Goal: Task Accomplishment & Management: Manage account settings

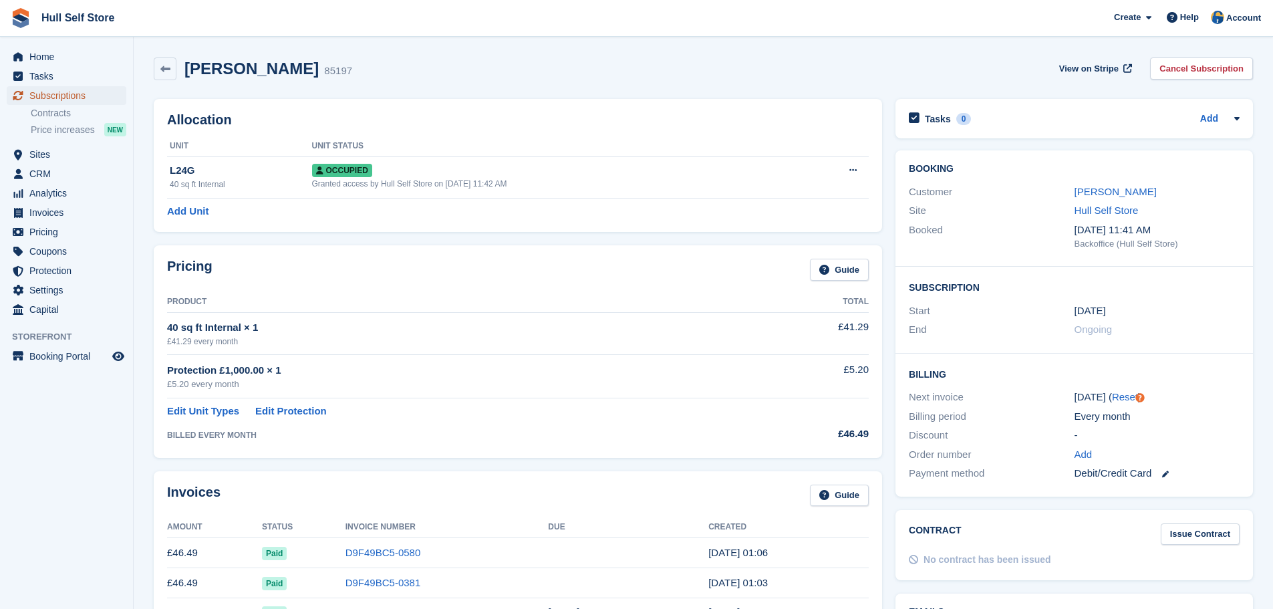
click at [73, 95] on span "Subscriptions" at bounding box center [69, 95] width 80 height 19
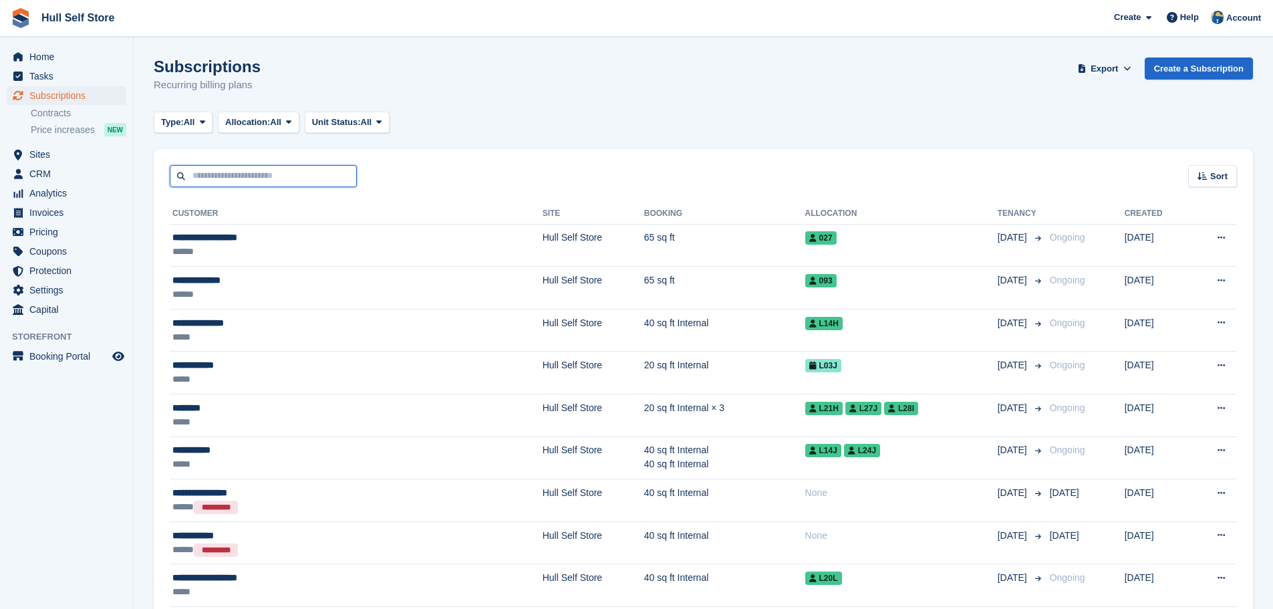
click at [267, 179] on input "text" at bounding box center [263, 176] width 187 height 22
type input "********"
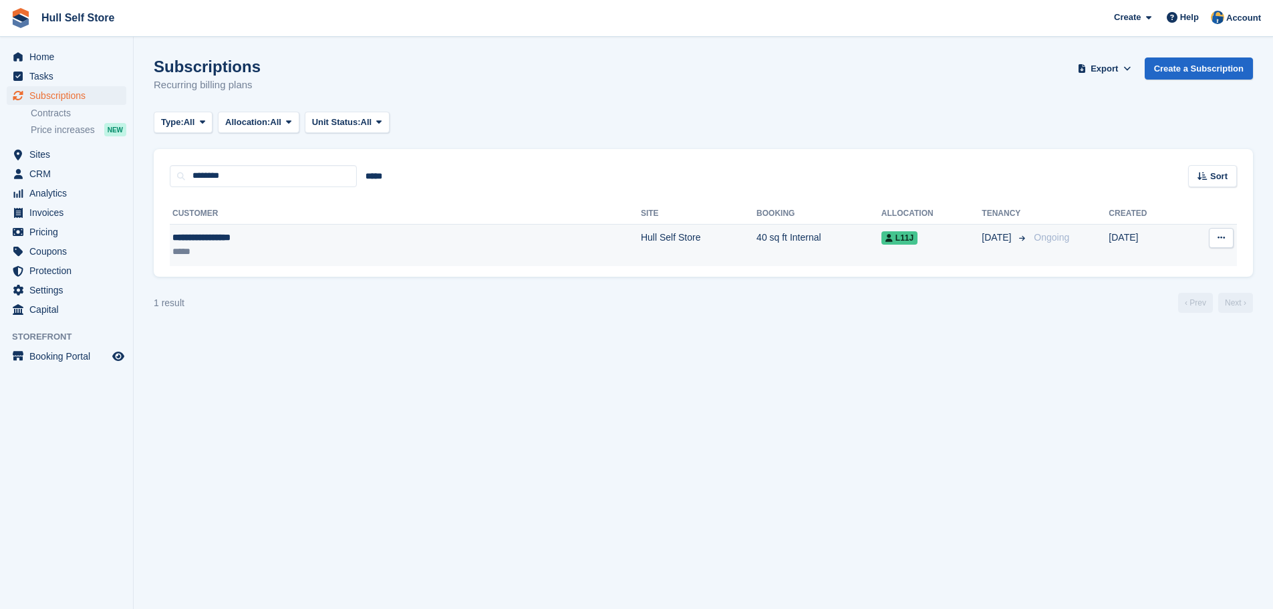
click at [291, 244] on div "**********" at bounding box center [292, 237] width 240 height 14
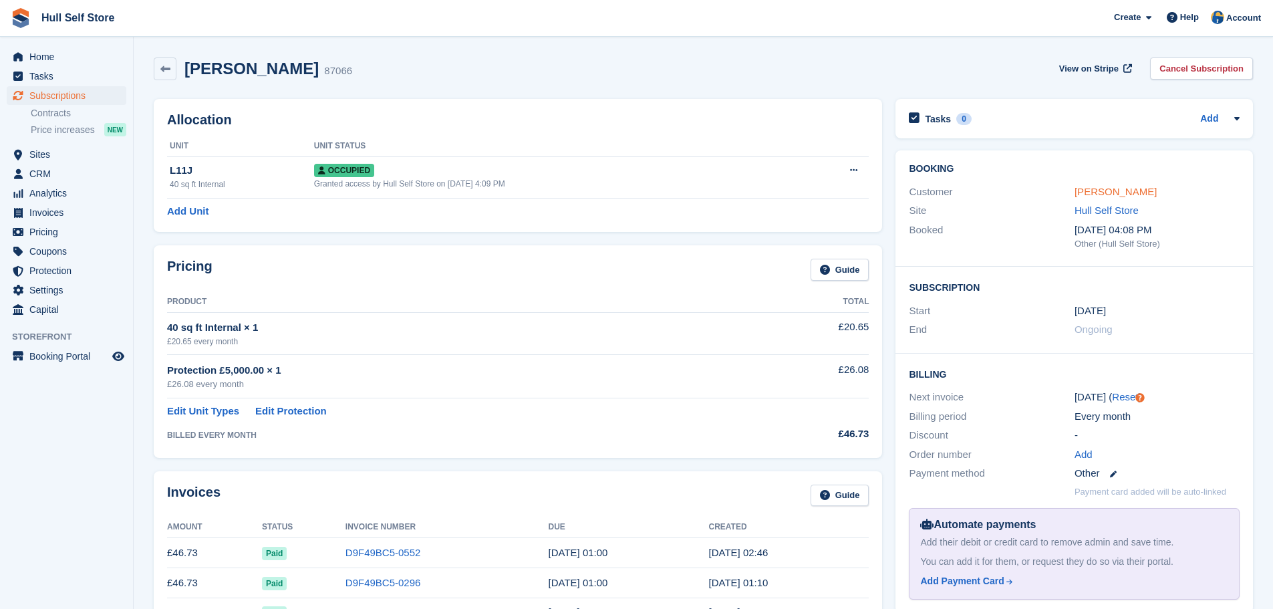
click at [1144, 194] on link "[PERSON_NAME]" at bounding box center [1115, 191] width 82 height 11
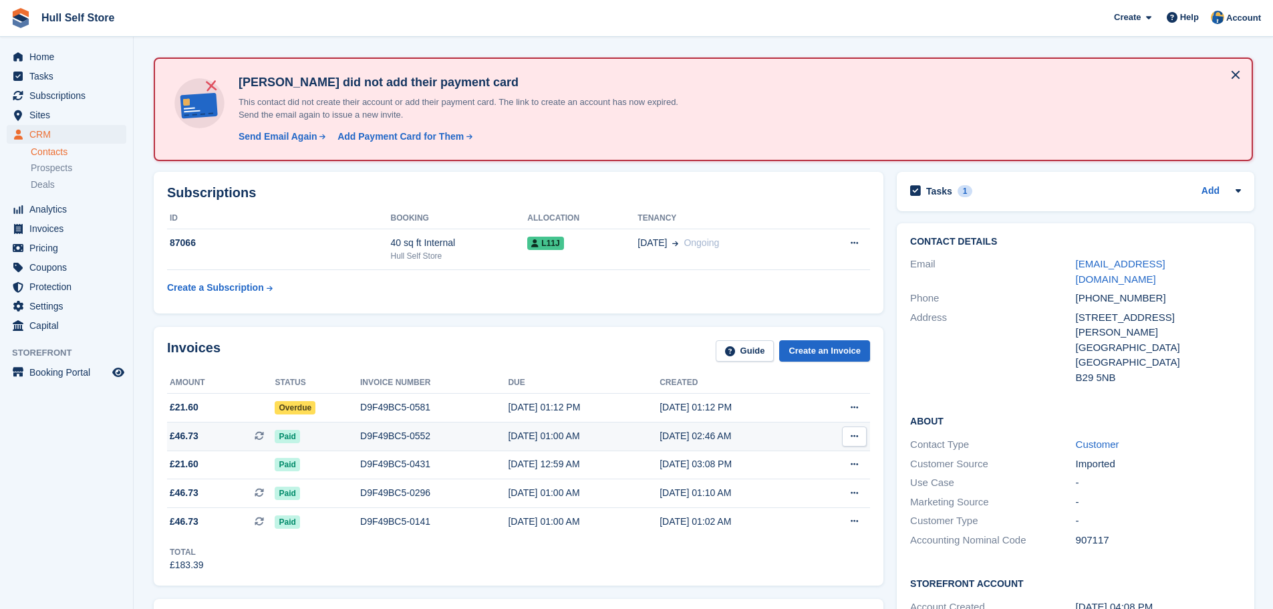
scroll to position [67, 0]
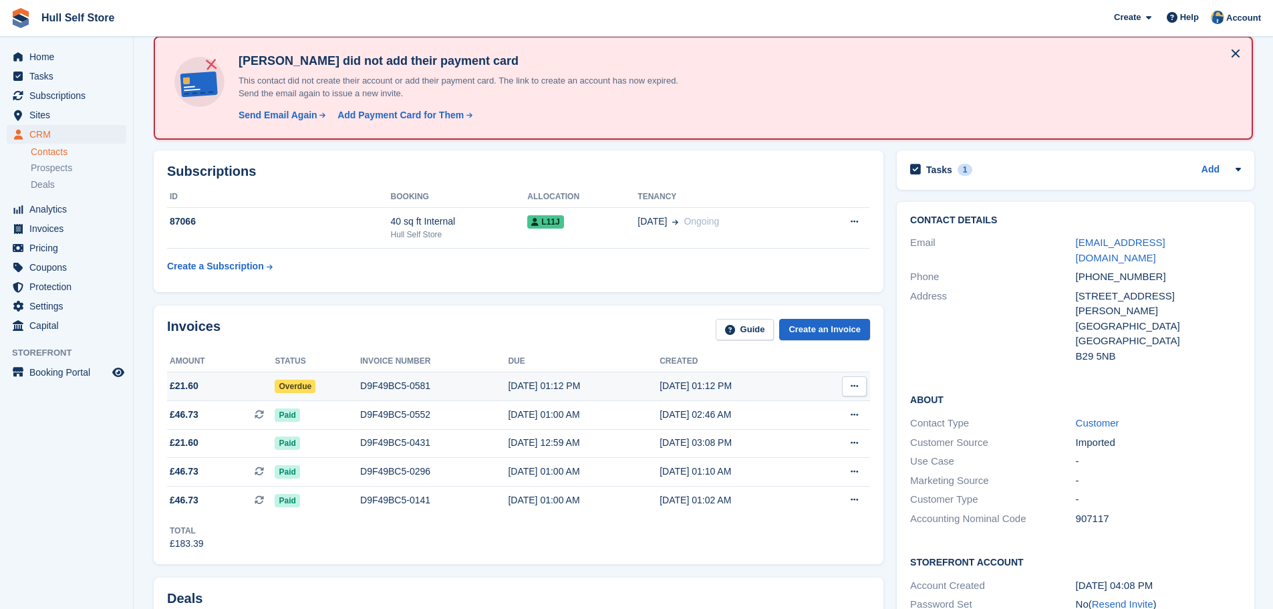
click at [353, 394] on td "Overdue" at bounding box center [318, 386] width 86 height 29
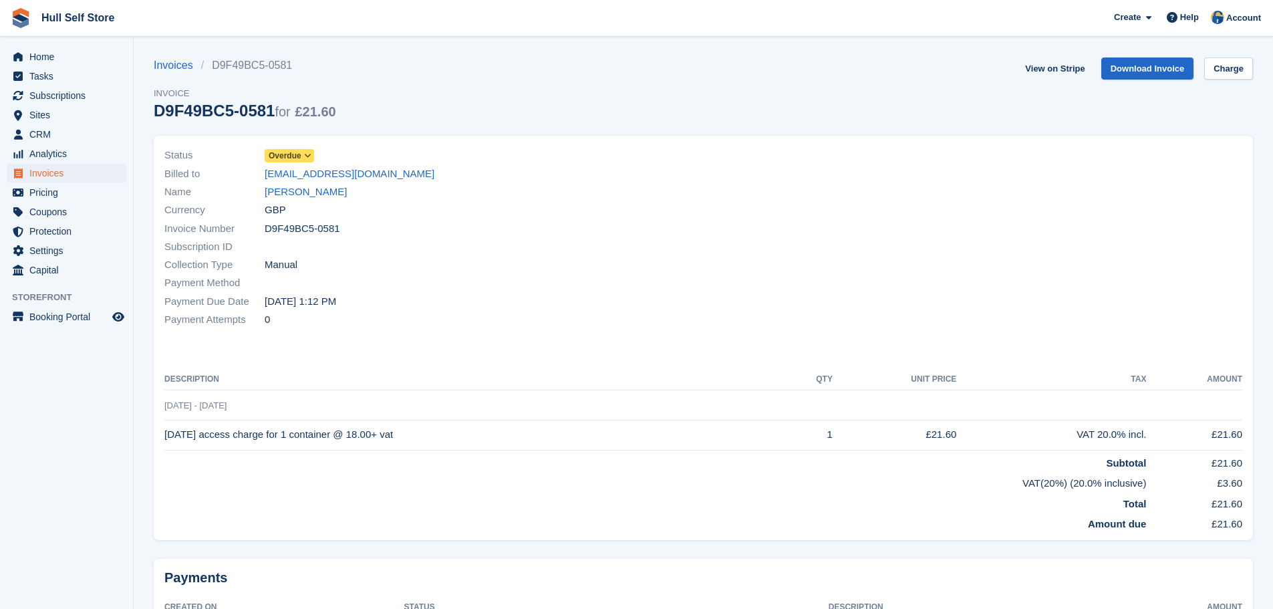
click at [310, 153] on icon at bounding box center [307, 156] width 7 height 8
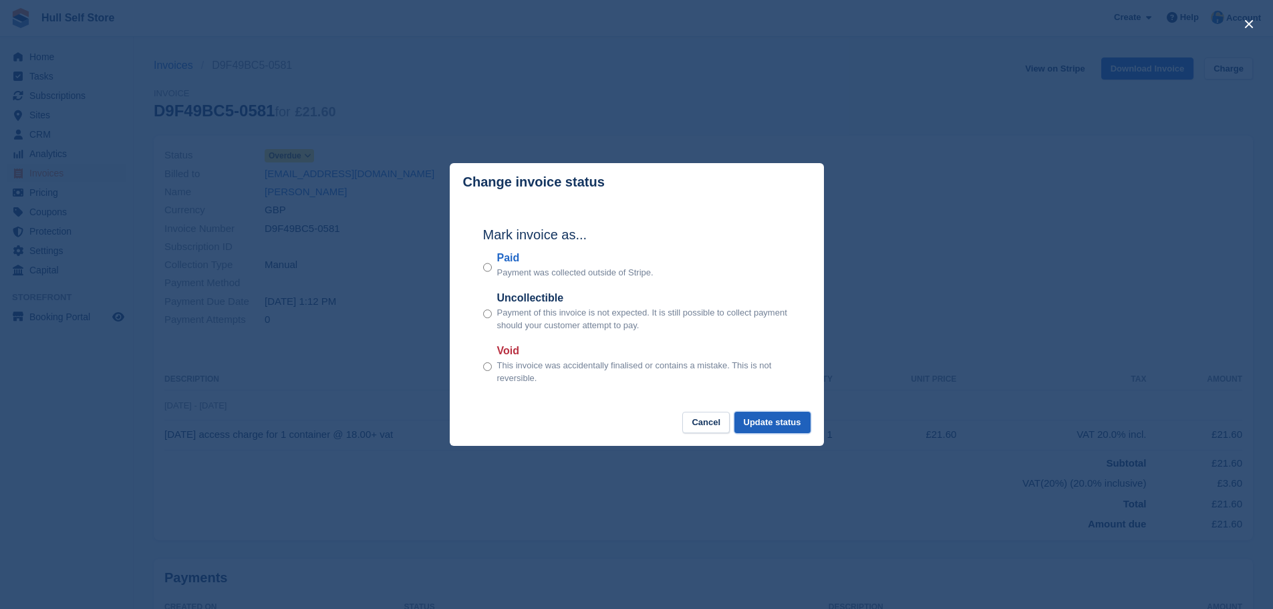
click at [806, 423] on button "Update status" at bounding box center [772, 423] width 76 height 22
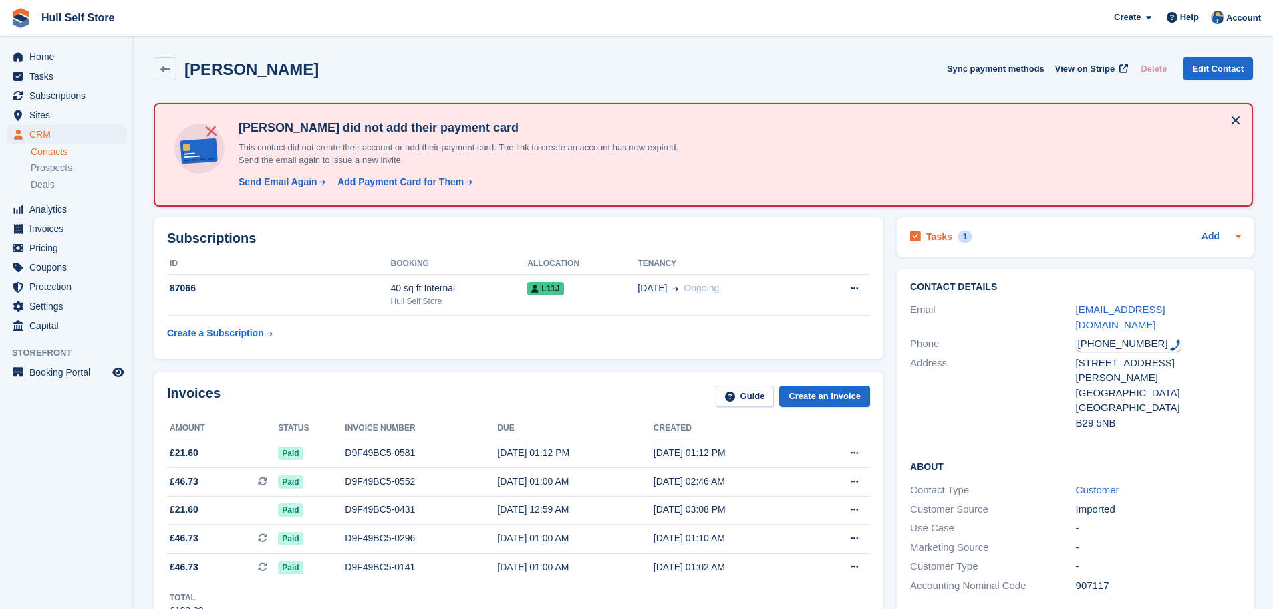
click at [1023, 236] on div "Tasks 1 Add" at bounding box center [1075, 237] width 331 height 18
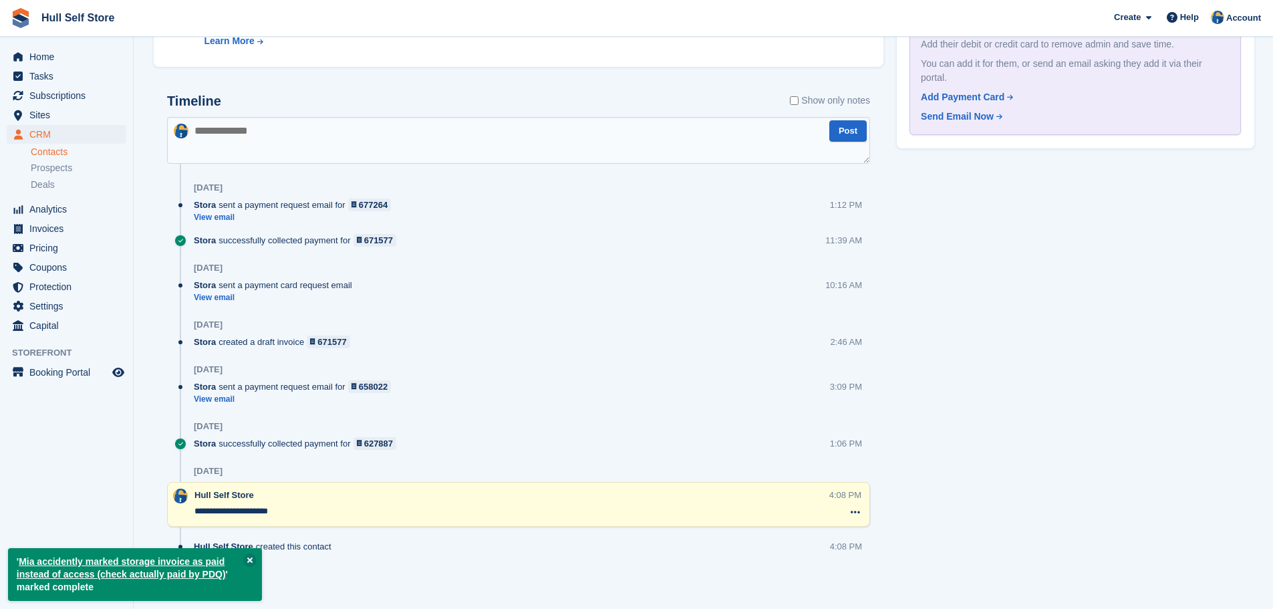
scroll to position [808, 0]
click at [341, 137] on textarea at bounding box center [518, 137] width 703 height 47
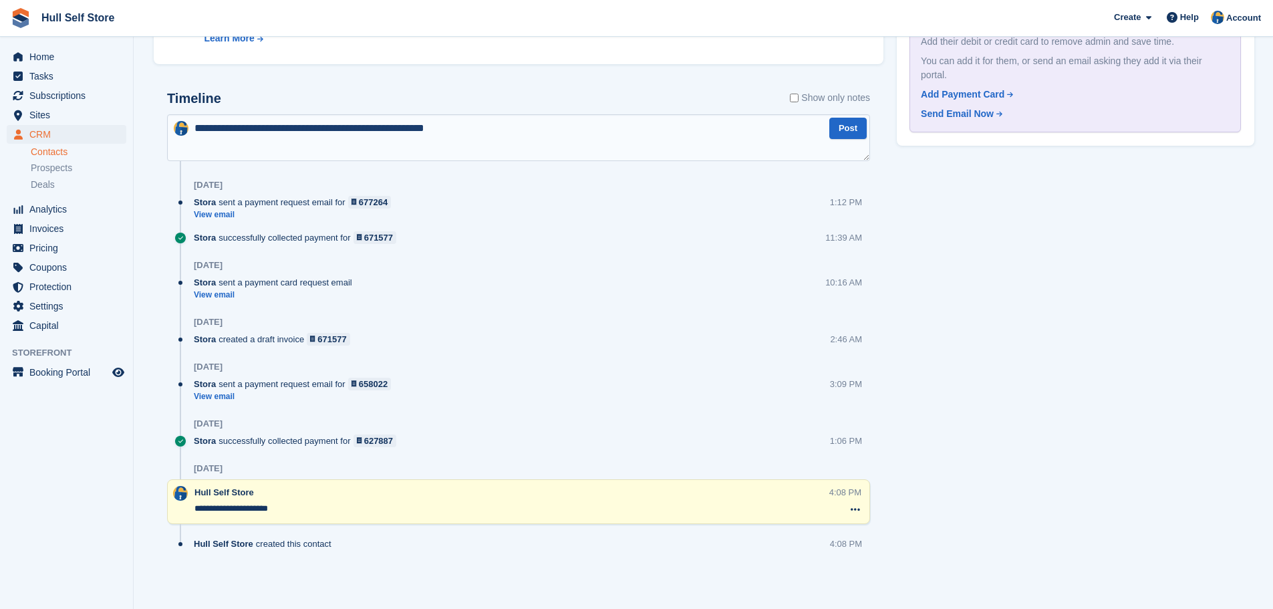
type textarea "**********"
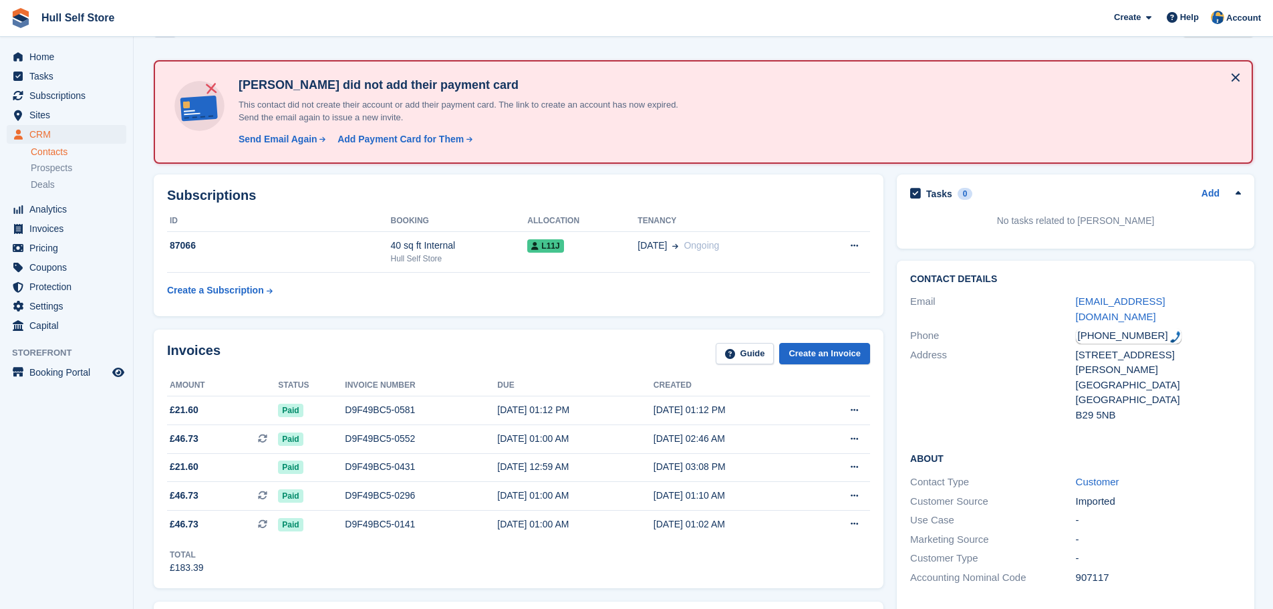
scroll to position [0, 0]
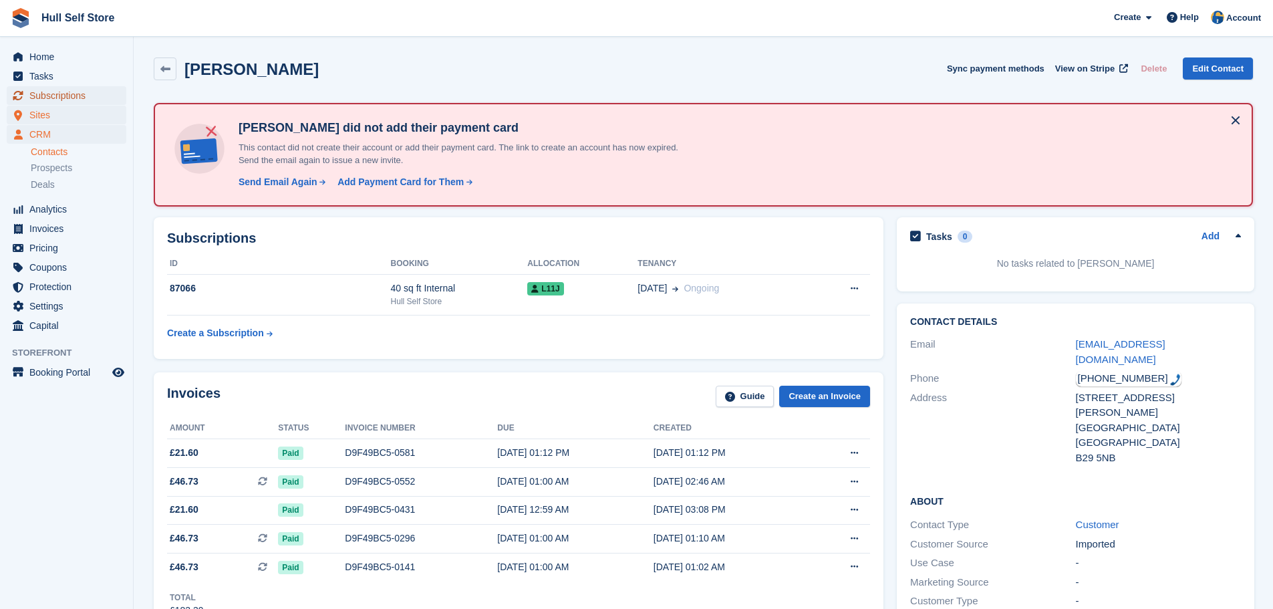
drag, startPoint x: 61, startPoint y: 100, endPoint x: 70, endPoint y: 122, distance: 23.1
click at [61, 100] on span "Subscriptions" at bounding box center [69, 95] width 80 height 19
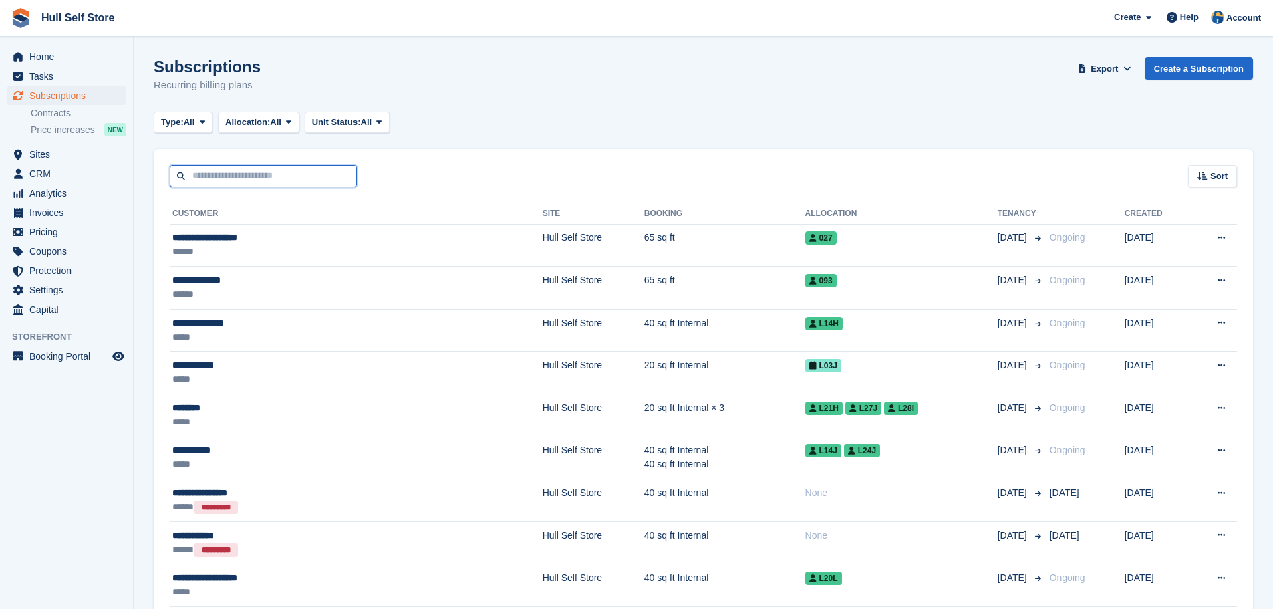
click at [242, 172] on input "text" at bounding box center [263, 176] width 187 height 22
click at [524, 102] on div "Subscriptions Recurring billing plans Export Export Subscriptions Export a CSV …" at bounding box center [703, 82] width 1099 height 51
drag, startPoint x: 258, startPoint y: 176, endPoint x: 269, endPoint y: 169, distance: 13.5
click at [258, 176] on input "text" at bounding box center [263, 176] width 187 height 22
drag, startPoint x: 576, startPoint y: 97, endPoint x: 310, endPoint y: 154, distance: 272.0
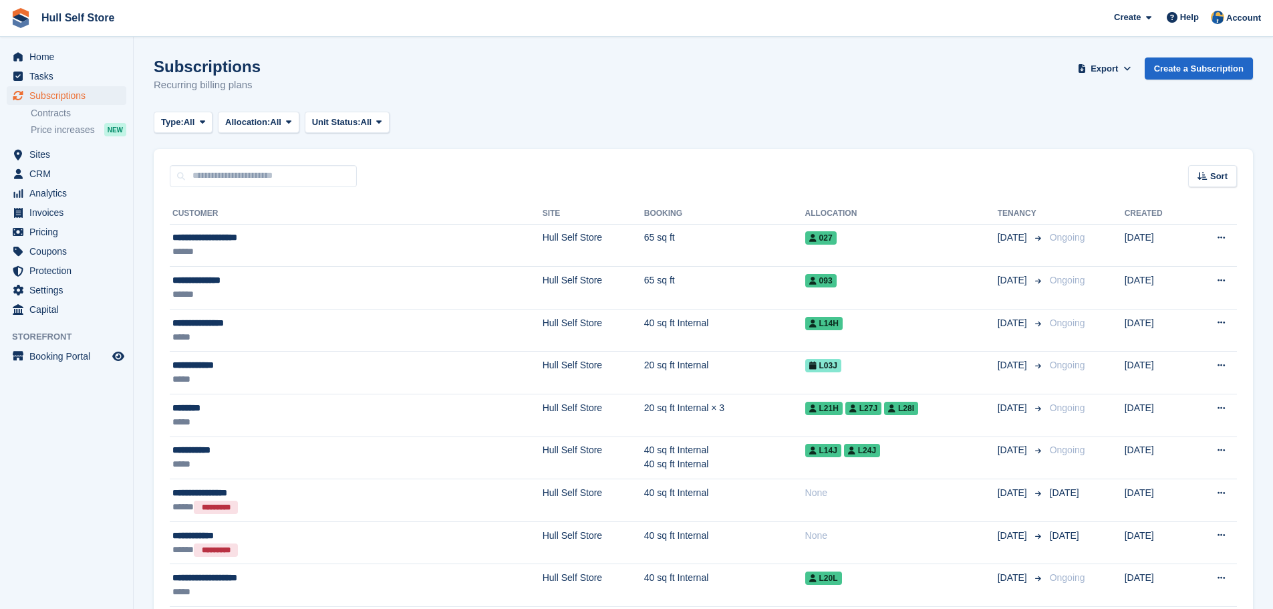
click at [576, 97] on div "Subscriptions Recurring billing plans Export Export Subscriptions Export a CSV …" at bounding box center [703, 82] width 1099 height 51
click at [51, 57] on span "Home" at bounding box center [69, 56] width 80 height 19
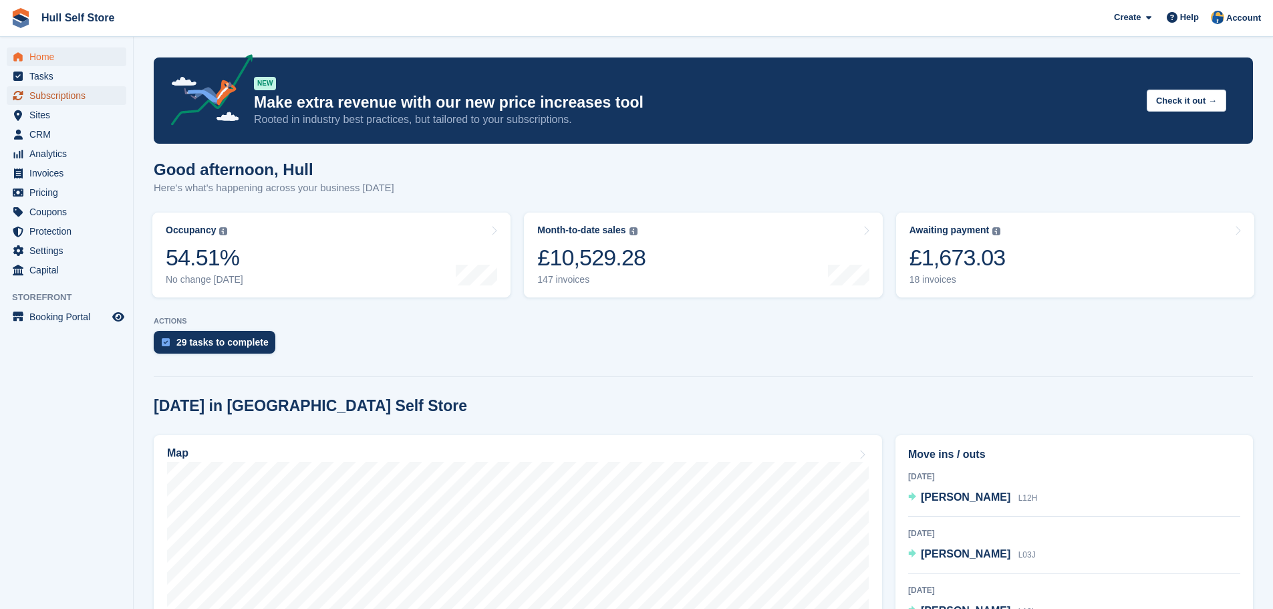
click at [90, 100] on span "Subscriptions" at bounding box center [69, 95] width 80 height 19
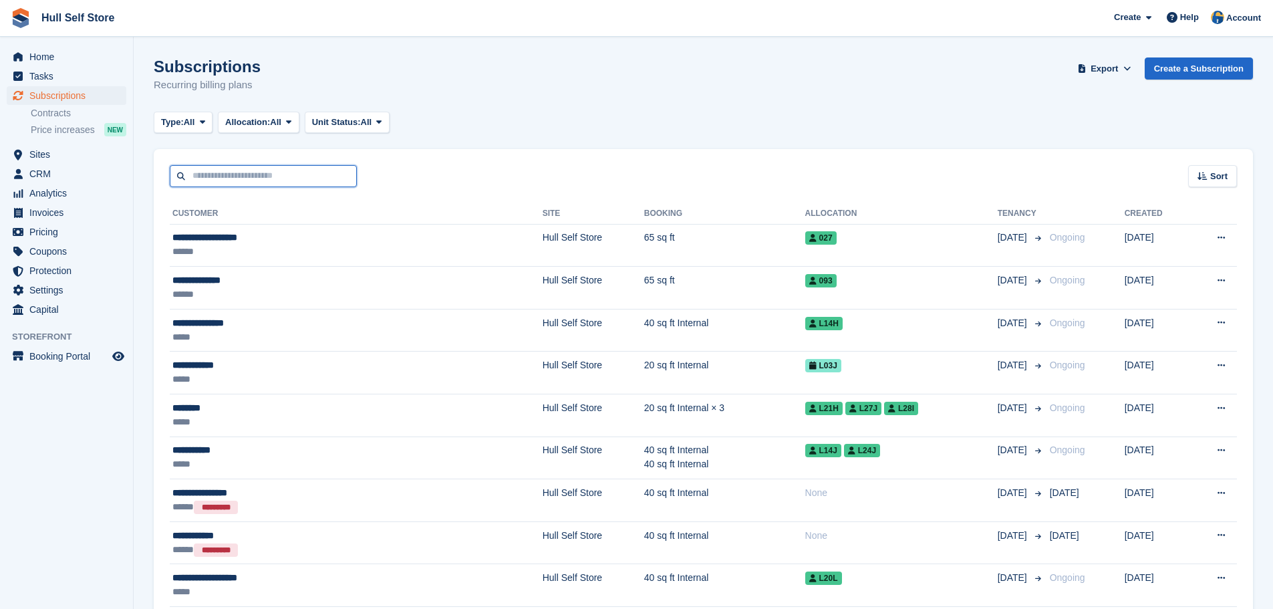
drag, startPoint x: 0, startPoint y: 0, endPoint x: 272, endPoint y: 173, distance: 322.3
click at [272, 173] on input "text" at bounding box center [263, 176] width 187 height 22
type input "********"
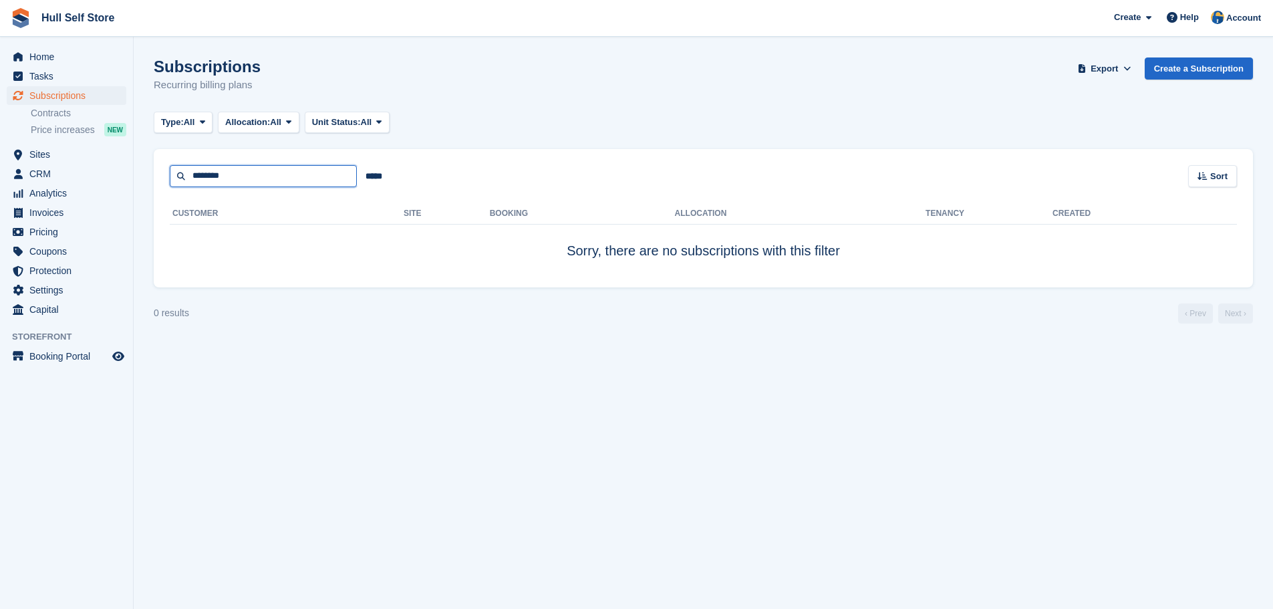
drag, startPoint x: 250, startPoint y: 174, endPoint x: 161, endPoint y: 179, distance: 89.0
click at [161, 179] on div "******** ***** Sort Sort by Customer name Date created Move in date Move out da…" at bounding box center [703, 168] width 1099 height 38
type input "*******"
click at [44, 50] on span "Home" at bounding box center [69, 56] width 80 height 19
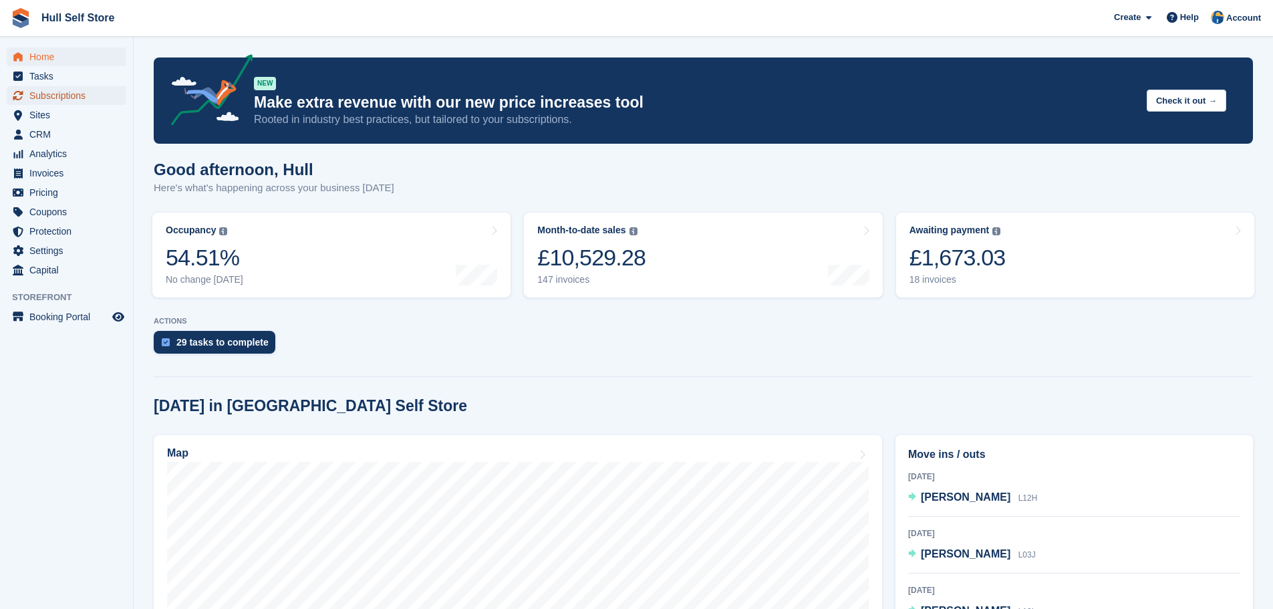
click at [56, 88] on span "Subscriptions" at bounding box center [69, 95] width 80 height 19
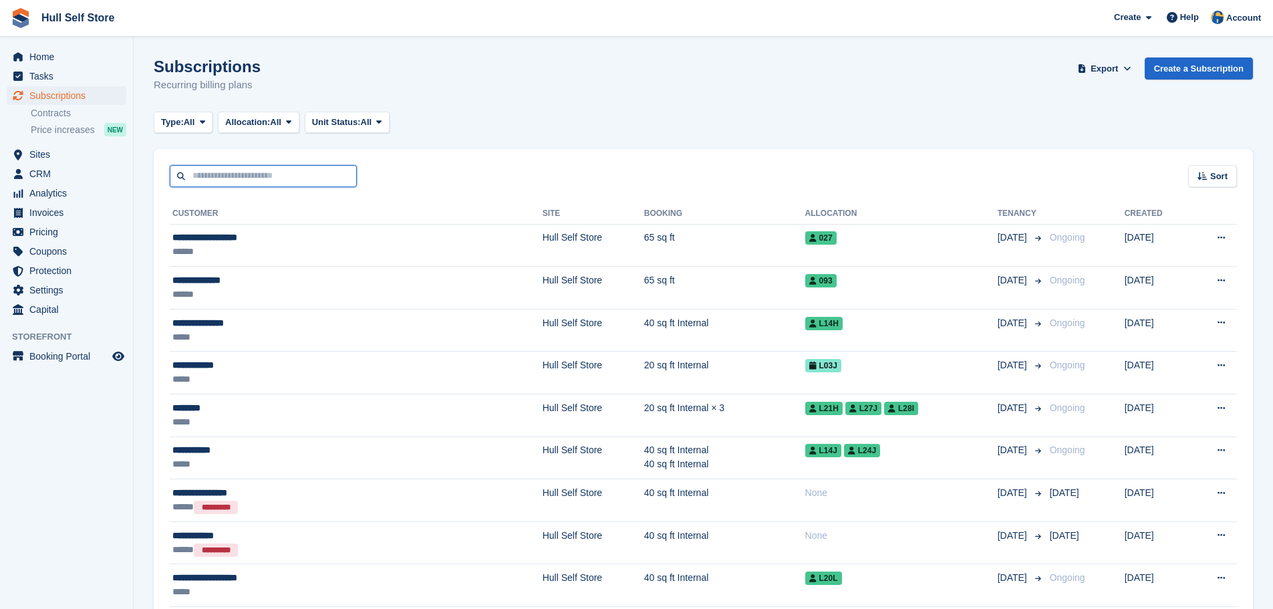
click at [254, 181] on input "text" at bounding box center [263, 176] width 187 height 22
type input "*******"
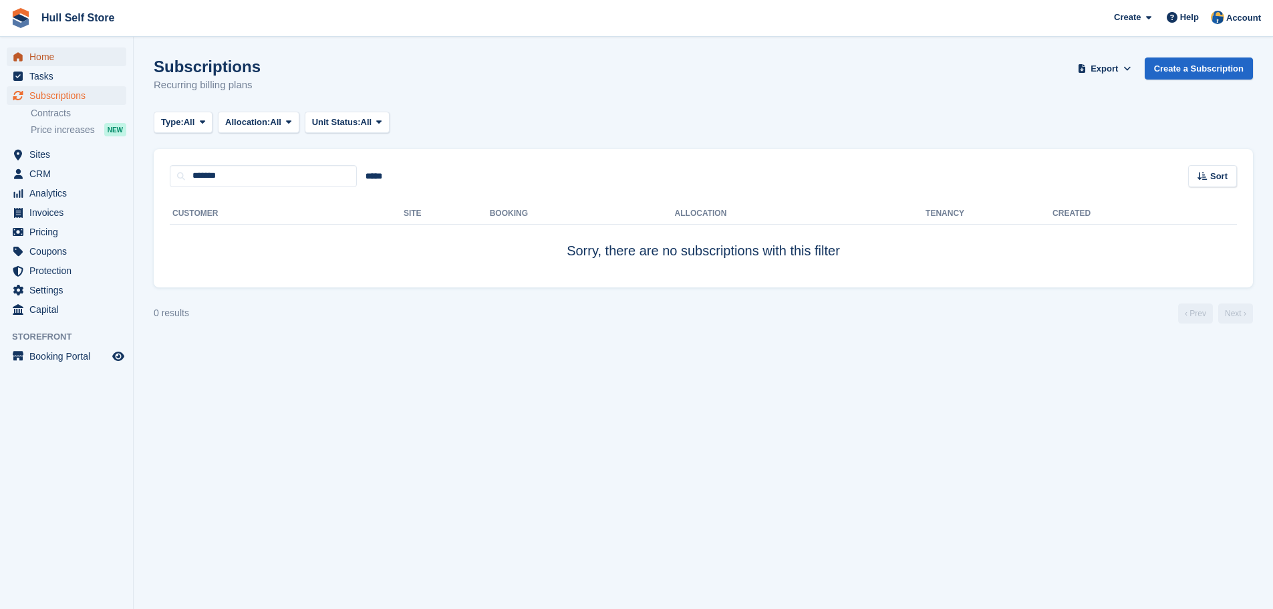
click at [63, 56] on span "Home" at bounding box center [69, 56] width 80 height 19
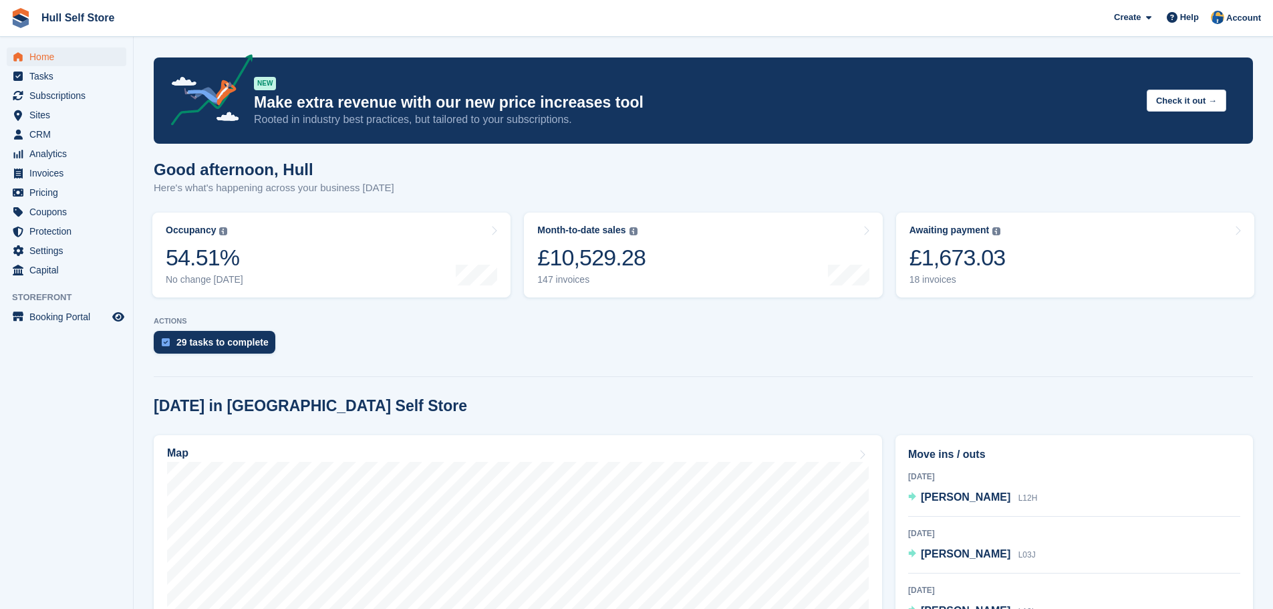
scroll to position [267, 0]
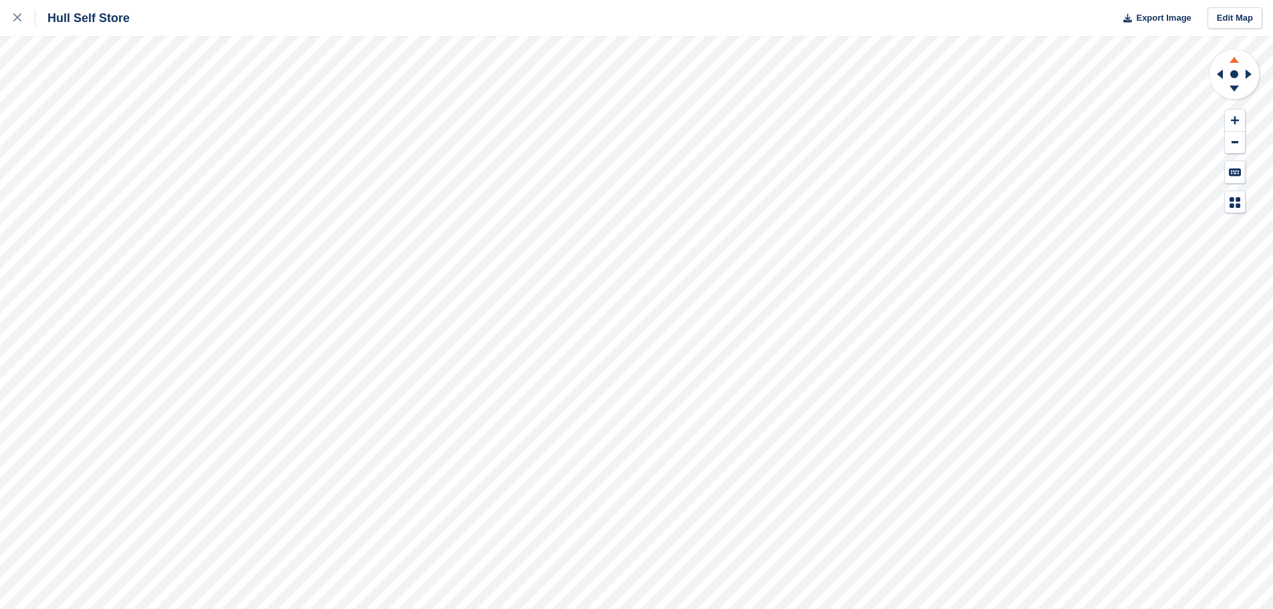
click at [1235, 59] on icon at bounding box center [1233, 60] width 9 height 6
click at [1234, 89] on icon at bounding box center [1233, 89] width 9 height 6
click at [1231, 60] on icon at bounding box center [1234, 57] width 35 height 17
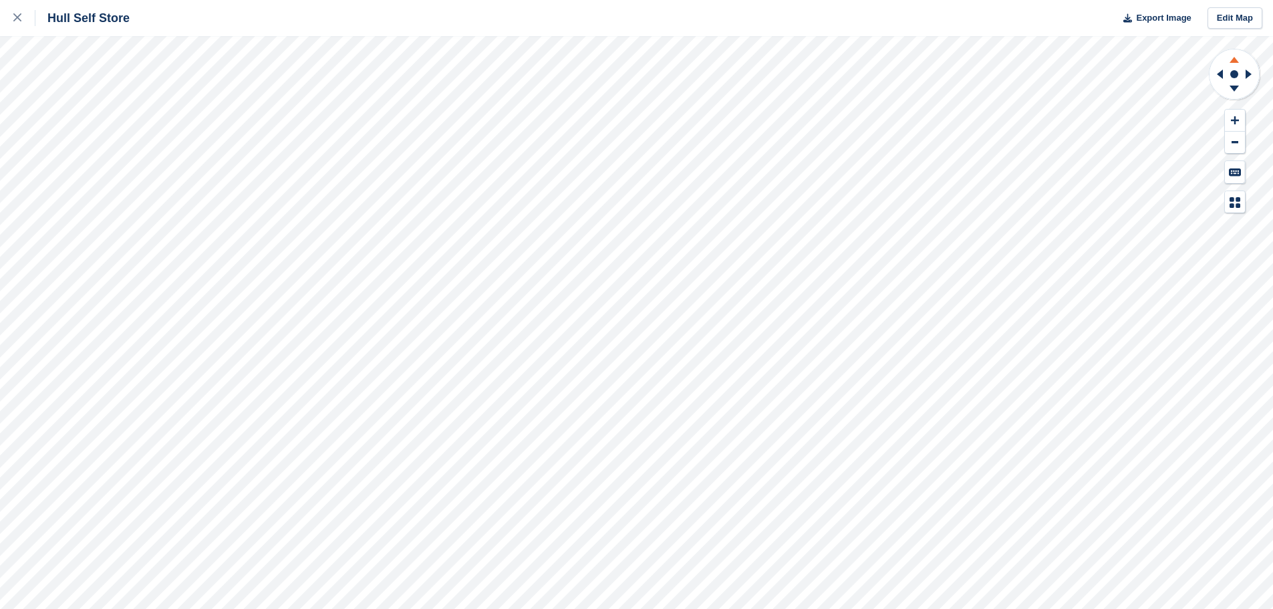
click at [1231, 60] on icon at bounding box center [1234, 57] width 35 height 17
